Goal: Use online tool/utility: Utilize a website feature to perform a specific function

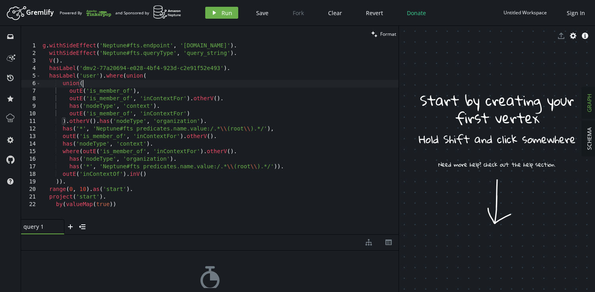
click at [214, 84] on div "g . withSideEffect ( 'Neptune#fts.endpoint' , '[DOMAIN_NAME]' ) . withSideEffec…" at bounding box center [248, 136] width 414 height 189
type textarea "project('start'). by(valueMap(true))"
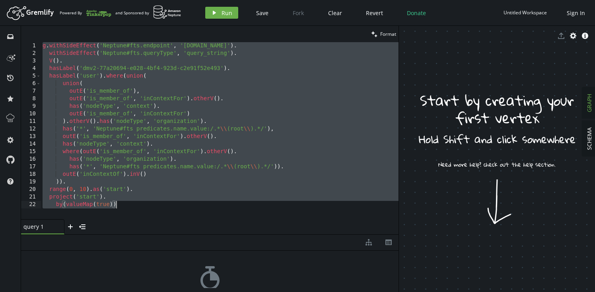
paste textarea
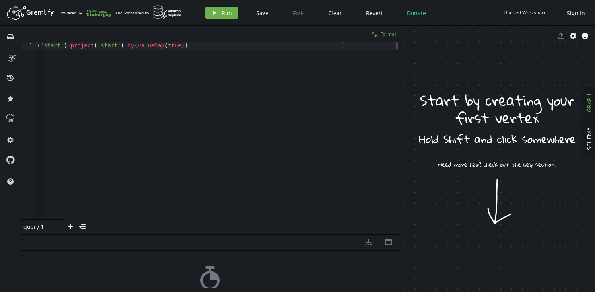
click at [388, 34] on span "Format" at bounding box center [388, 34] width 16 height 7
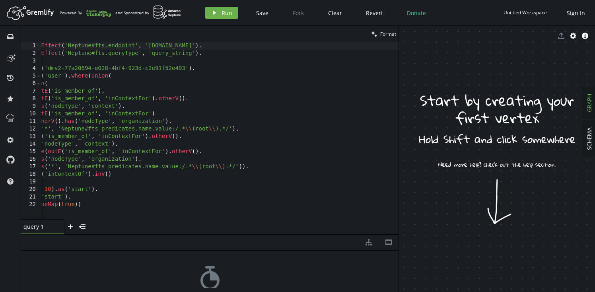
scroll to position [0, 0]
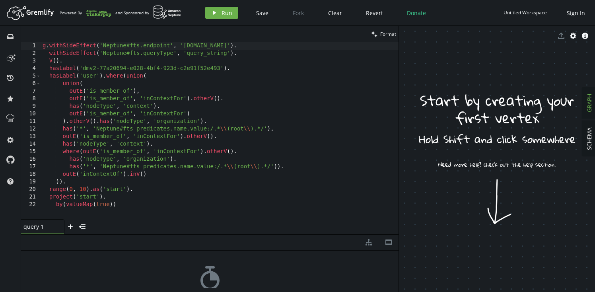
click at [282, 104] on div "g . withSideEffect ( 'Neptune#fts.endpoint' , '[DOMAIN_NAME]' ) . withSideEffec…" at bounding box center [248, 136] width 414 height 189
type textarea "project('start'). by(valueMap(true))"
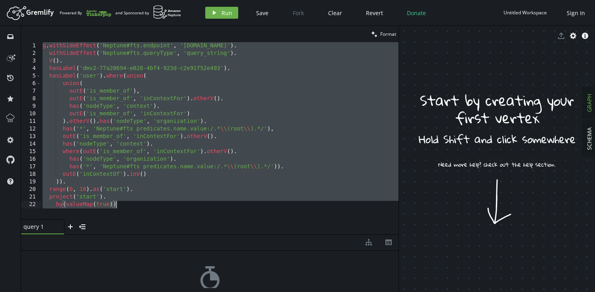
paste textarea
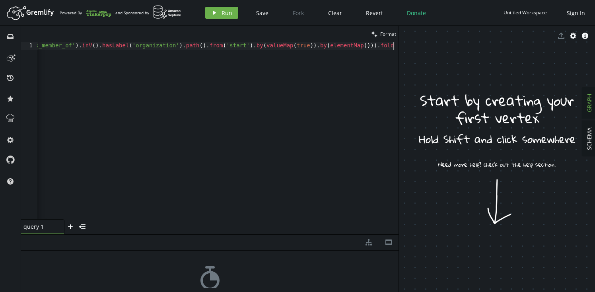
scroll to position [0, 2802]
click at [390, 35] on span "Format" at bounding box center [388, 34] width 16 height 7
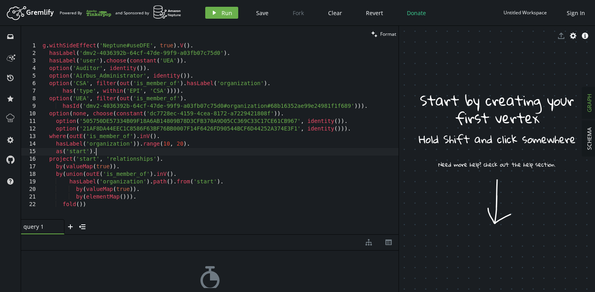
click at [169, 154] on div "g . withSideEffect ( 'Neptune#useDFE' , true ) . V ( ) . hasLabel ( 'dmv2-40363…" at bounding box center [220, 138] width 358 height 192
click at [219, 130] on div "g . withSideEffect ( 'Neptune#useDFE' , true ) . V ( ) . hasLabel ( 'dmv2-40363…" at bounding box center [220, 138] width 358 height 192
click at [268, 78] on div "g . withSideEffect ( 'Neptune#useDFE' , true ) . V ( ) . hasLabel ( 'dmv2-40363…" at bounding box center [220, 138] width 358 height 192
type textarea "by(elementMap())). fold())"
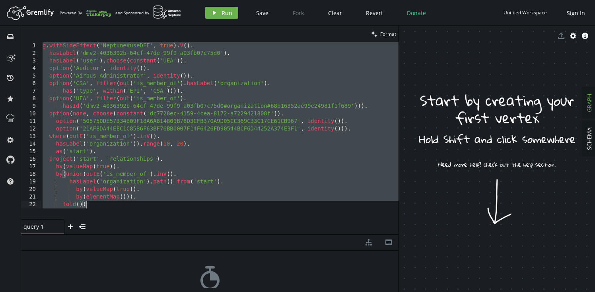
paste textarea
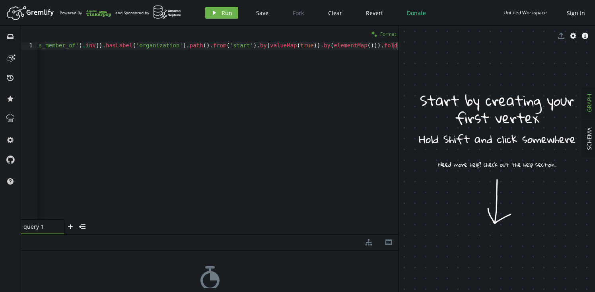
click at [384, 37] on span "Format" at bounding box center [388, 34] width 16 height 7
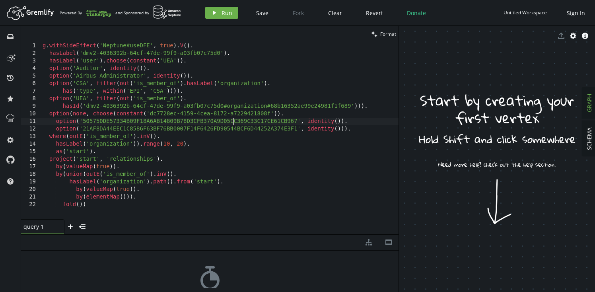
click at [232, 119] on div "g . withSideEffect ( 'Neptune#useDFE' , true ) . V ( ) . hasLabel ( 'dmv2-40363…" at bounding box center [220, 138] width 358 height 192
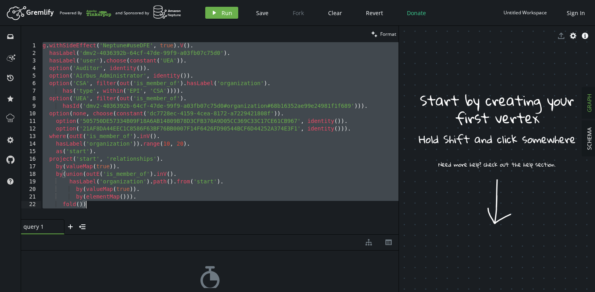
click at [169, 119] on div "g . withSideEffect ( 'Neptune#useDFE' , true ) . V ( ) . hasLabel ( 'dmv2-40363…" at bounding box center [220, 138] width 358 height 192
type textarea "option('505750DE57334B09F18A6AB14809B78D3CFB370A9D05CC369C33C17CE61CB967', iden…"
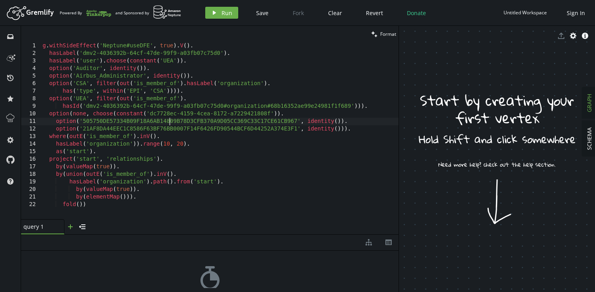
click at [73, 226] on icon "plus" at bounding box center [70, 227] width 6 height 6
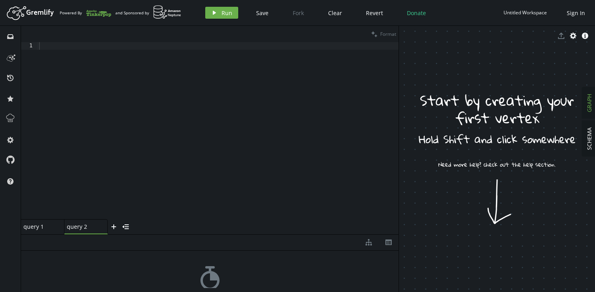
click at [166, 121] on div at bounding box center [217, 138] width 361 height 192
paste textarea
click at [386, 34] on span "Format" at bounding box center [388, 34] width 16 height 7
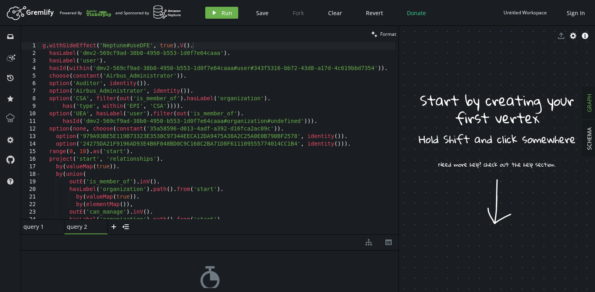
click at [182, 98] on div "g . withSideEffect ( 'Neptune#useDFE' , true ) . V ( ) . hasLabel ( 'dmv2-569cf…" at bounding box center [218, 138] width 355 height 192
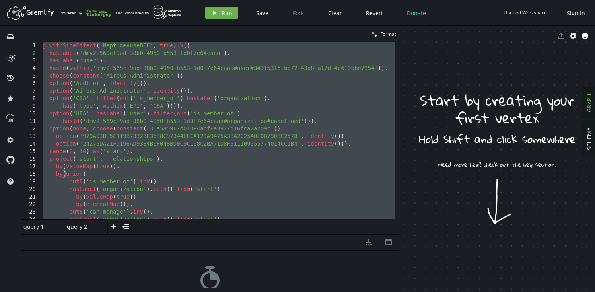
click at [321, 136] on div "g . withSideEffect ( 'Neptune#useDFE' , true ) . V ( ) . hasLabel ( 'dmv2-569cf…" at bounding box center [218, 138] width 355 height 192
type textarea "option('979A93BE5E119B73323E3538C97344EECA12DA9475A38A2C25A0E0B790BF2578', iden…"
